Goal: Book appointment/travel/reservation

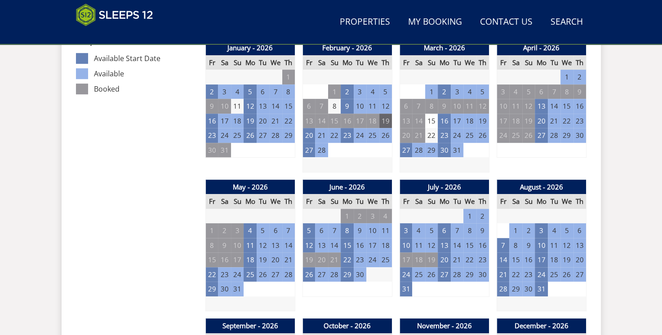
scroll to position [540, 0]
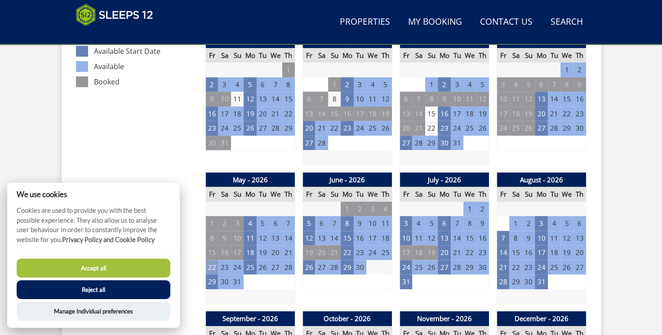
click at [214, 267] on td "22" at bounding box center [212, 267] width 13 height 15
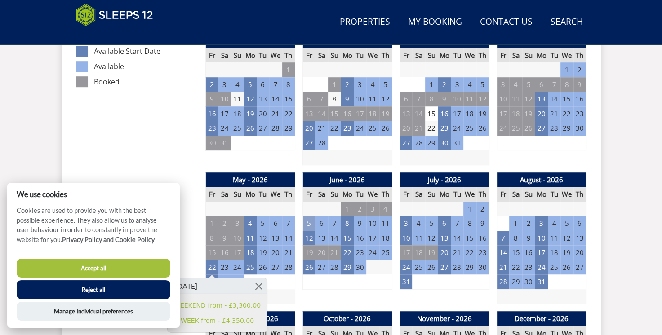
drag, startPoint x: 214, startPoint y: 267, endPoint x: 309, endPoint y: 223, distance: 104.6
click at [309, 223] on td "5" at bounding box center [309, 223] width 13 height 15
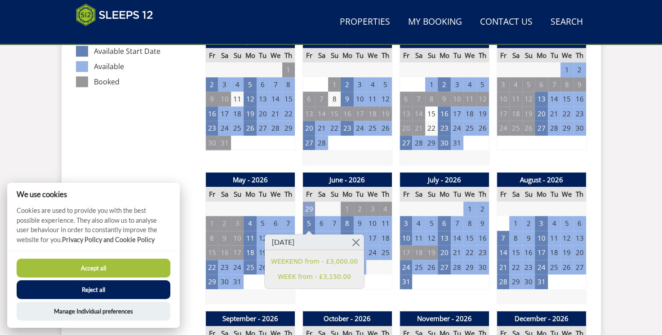
click at [308, 203] on td "29" at bounding box center [309, 209] width 13 height 15
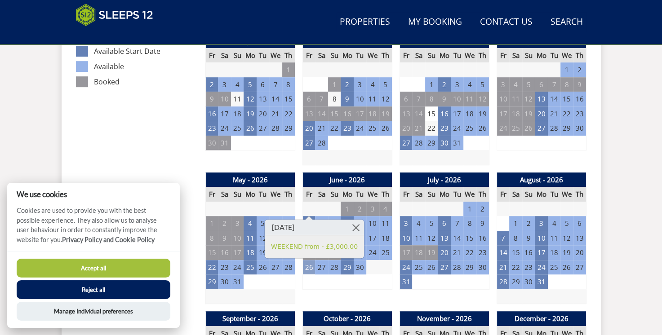
click at [309, 267] on td "26" at bounding box center [309, 267] width 13 height 15
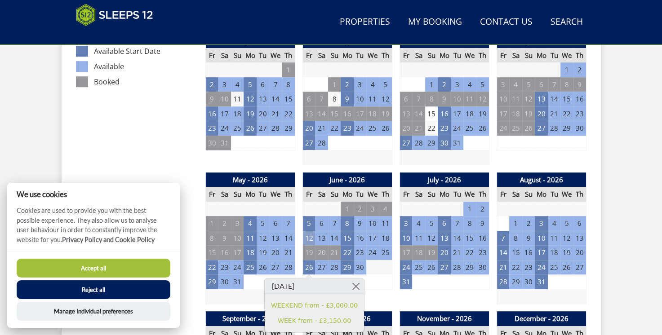
click at [307, 240] on td "12" at bounding box center [309, 238] width 13 height 15
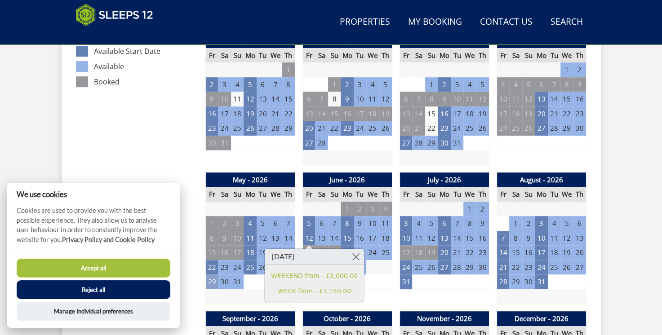
click at [209, 285] on td "29" at bounding box center [212, 282] width 13 height 15
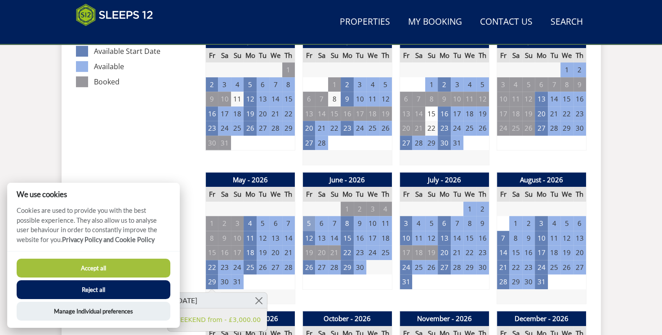
click at [308, 217] on td "5" at bounding box center [309, 223] width 13 height 15
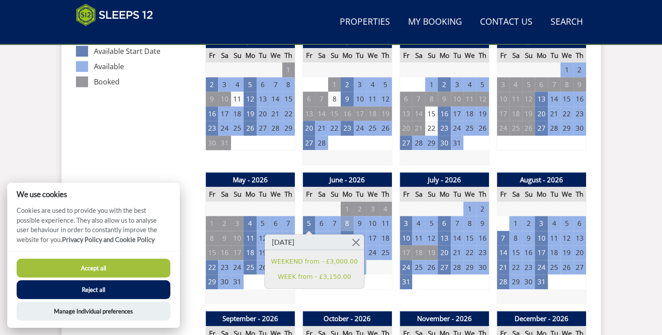
click at [350, 224] on td "8" at bounding box center [347, 223] width 13 height 15
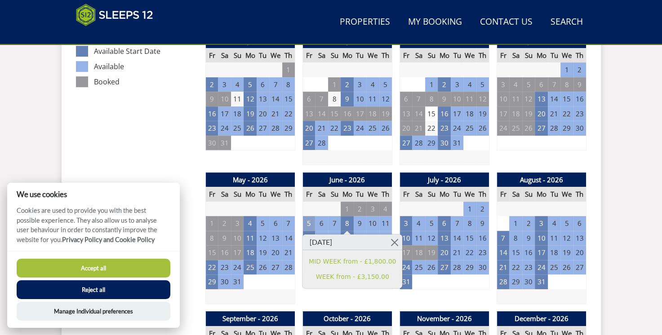
click at [313, 225] on td "5" at bounding box center [309, 223] width 13 height 15
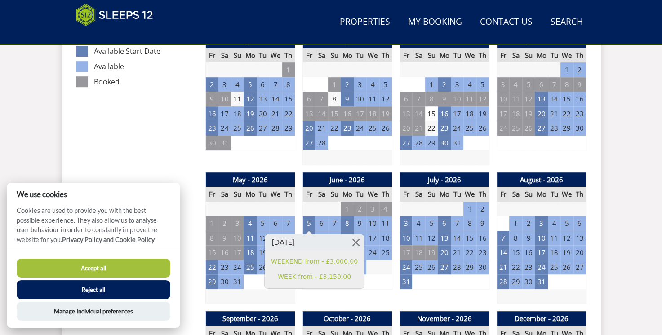
click at [327, 210] on td "30" at bounding box center [321, 209] width 13 height 15
